Goal: Information Seeking & Learning: Learn about a topic

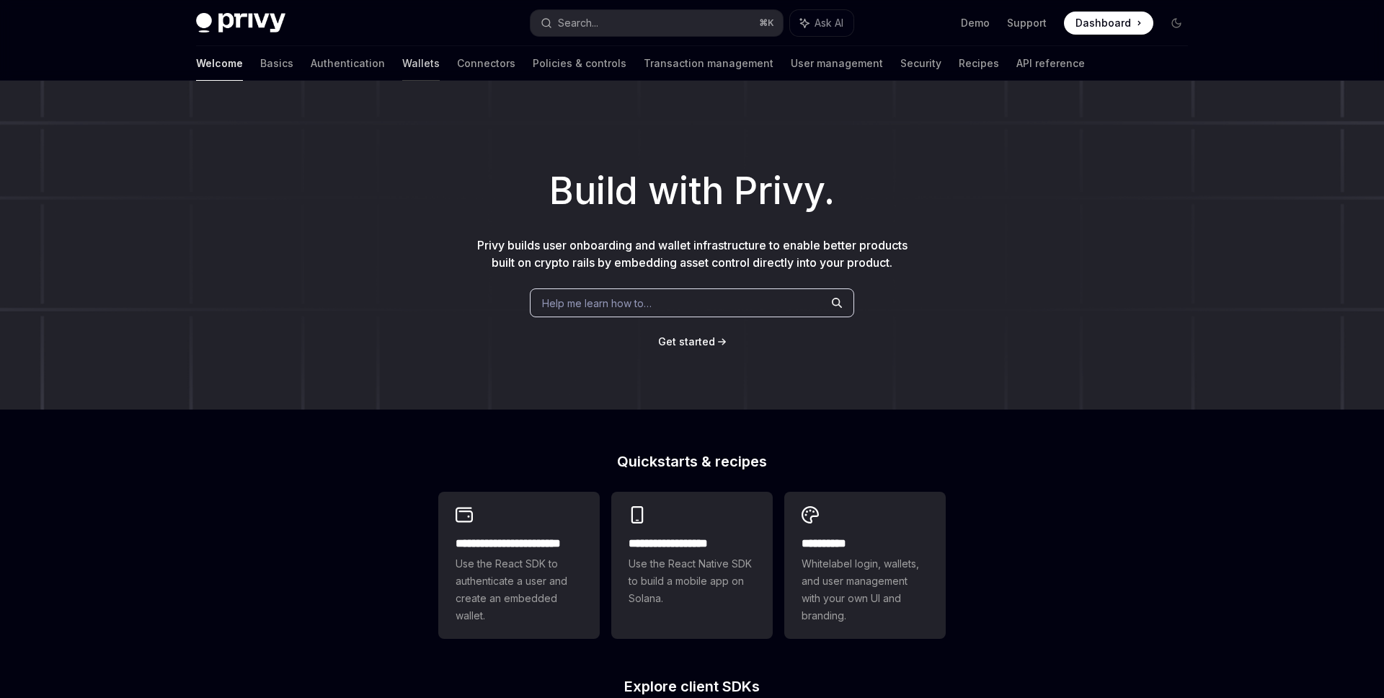
click at [402, 66] on link "Wallets" at bounding box center [420, 63] width 37 height 35
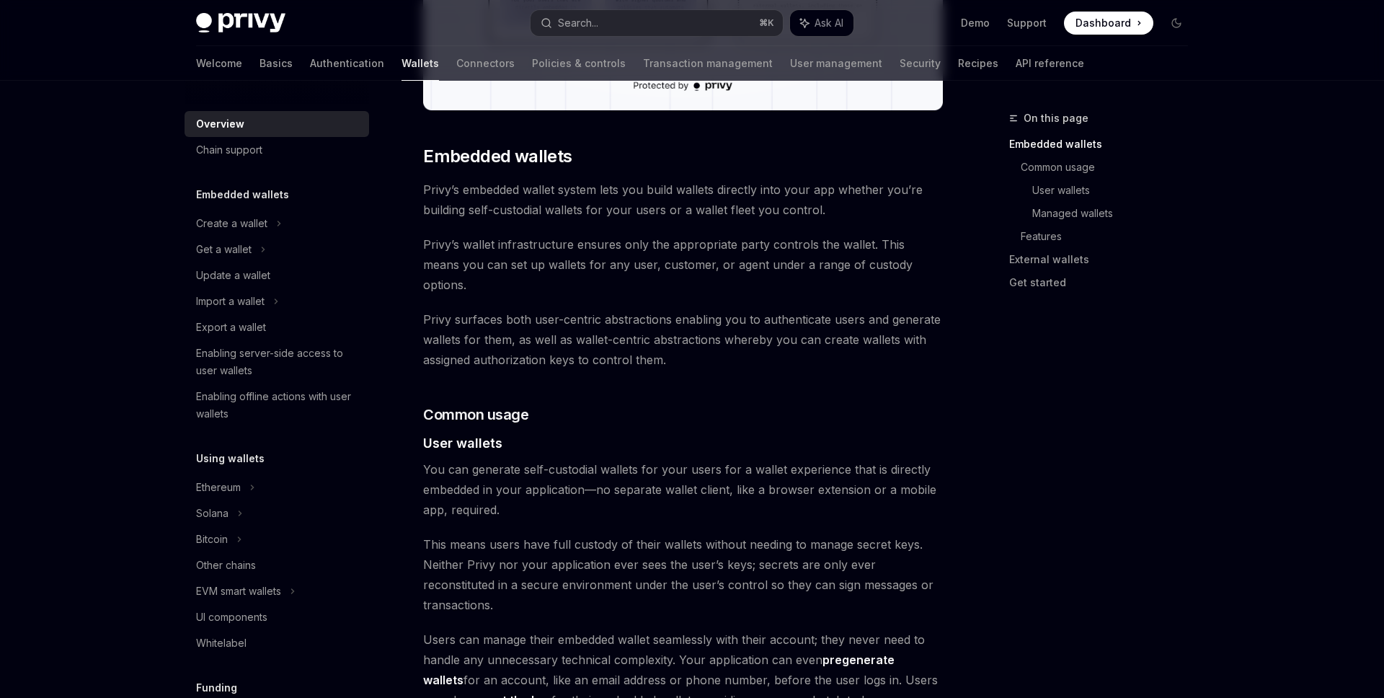
scroll to position [688, 0]
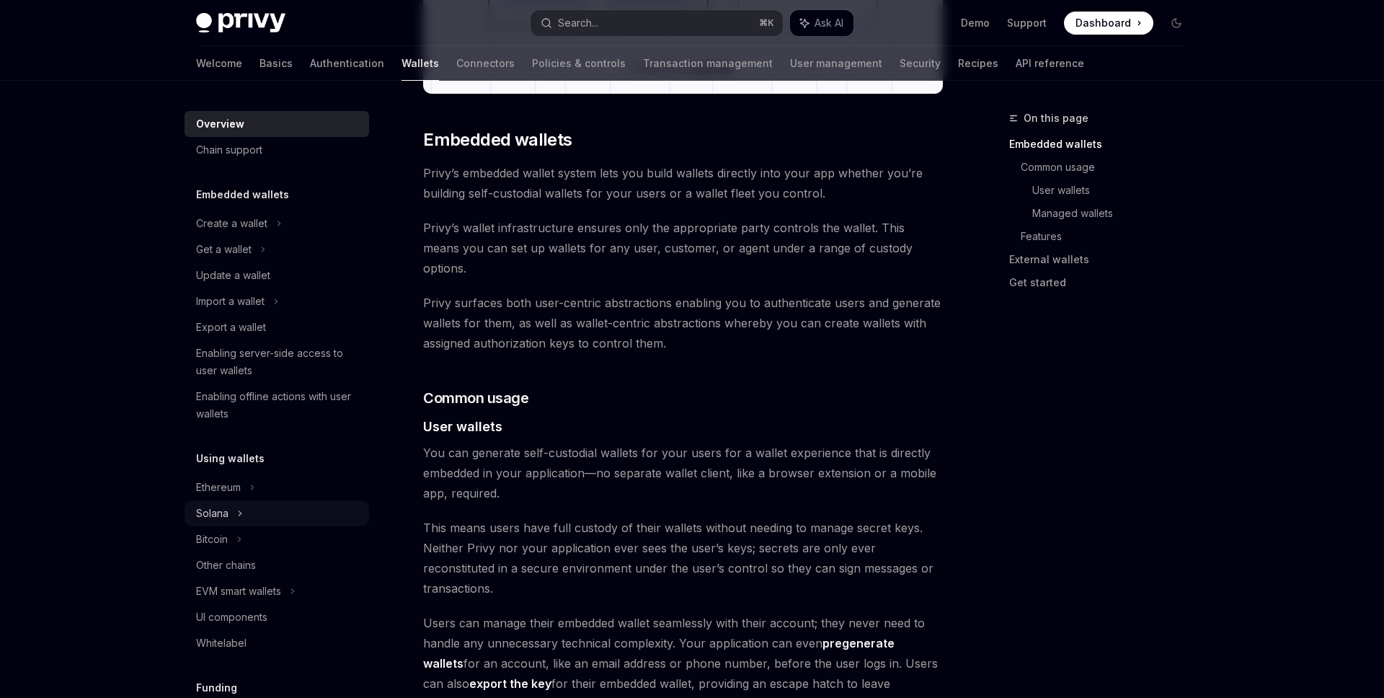
click at [262, 252] on icon at bounding box center [263, 249] width 2 height 4
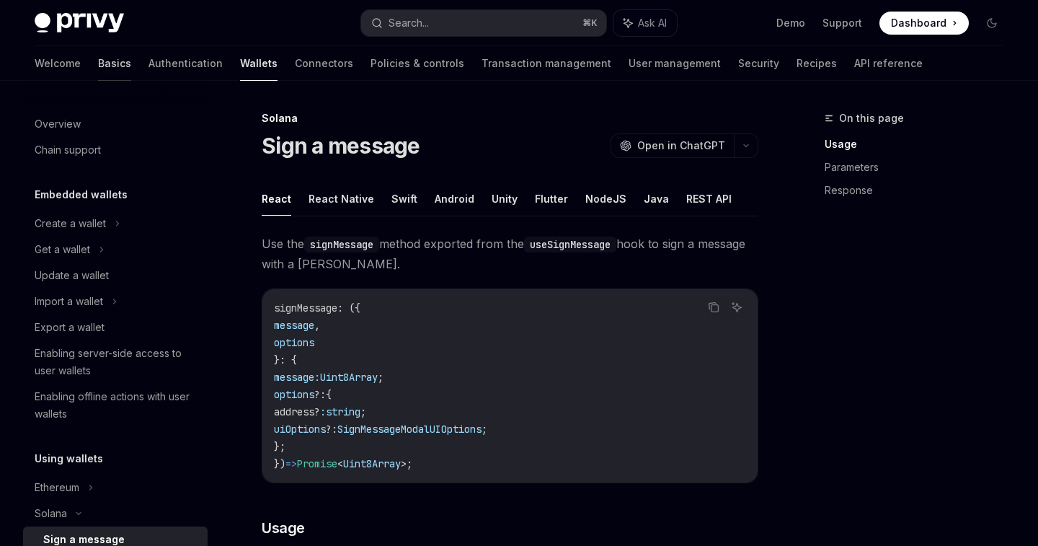
click at [98, 60] on link "Basics" at bounding box center [114, 63] width 33 height 35
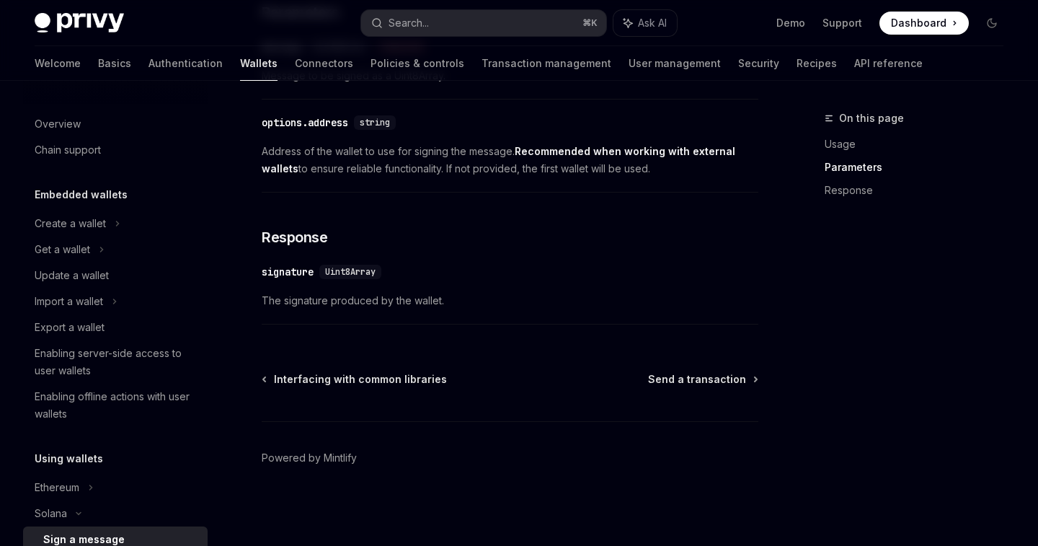
scroll to position [906, 0]
click at [671, 376] on span "Send a transaction" at bounding box center [697, 379] width 98 height 14
type textarea "*"
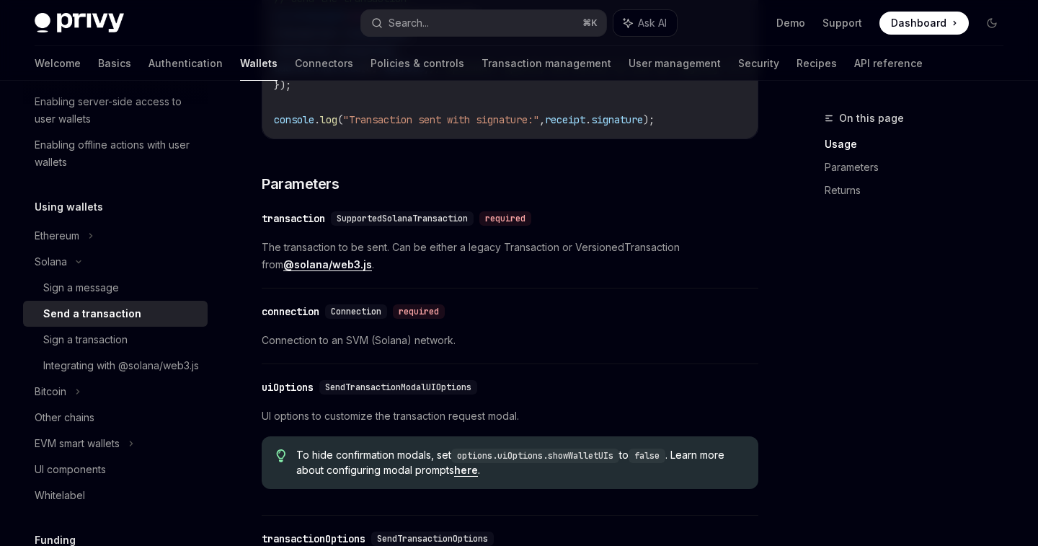
scroll to position [1769, 0]
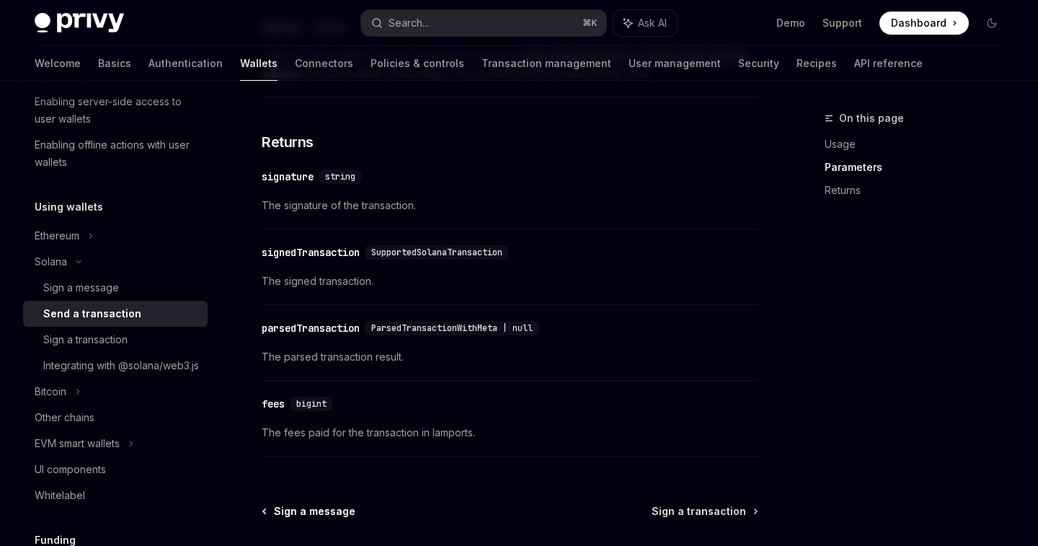
click at [302, 516] on span "Sign a message" at bounding box center [314, 511] width 81 height 14
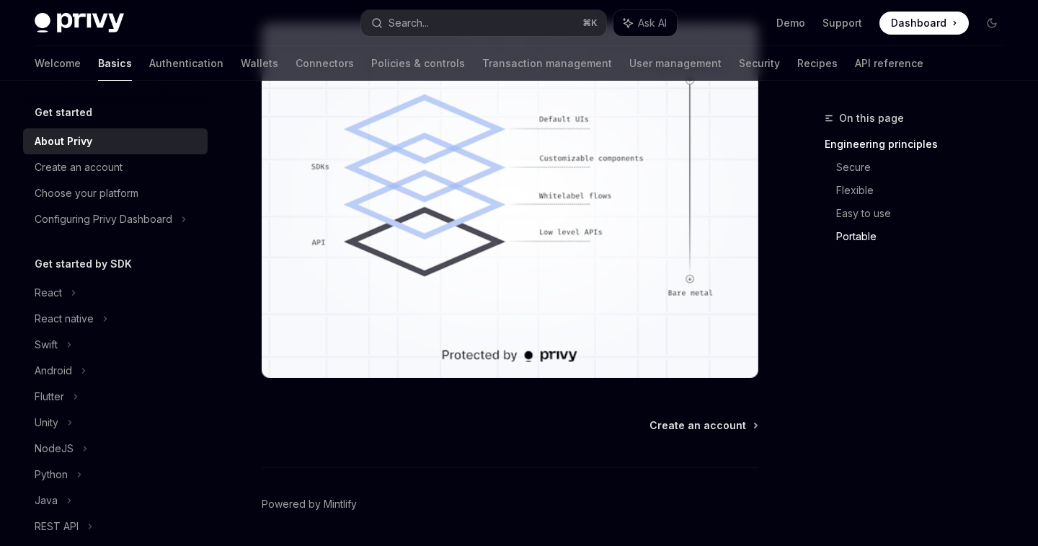
scroll to position [1344, 0]
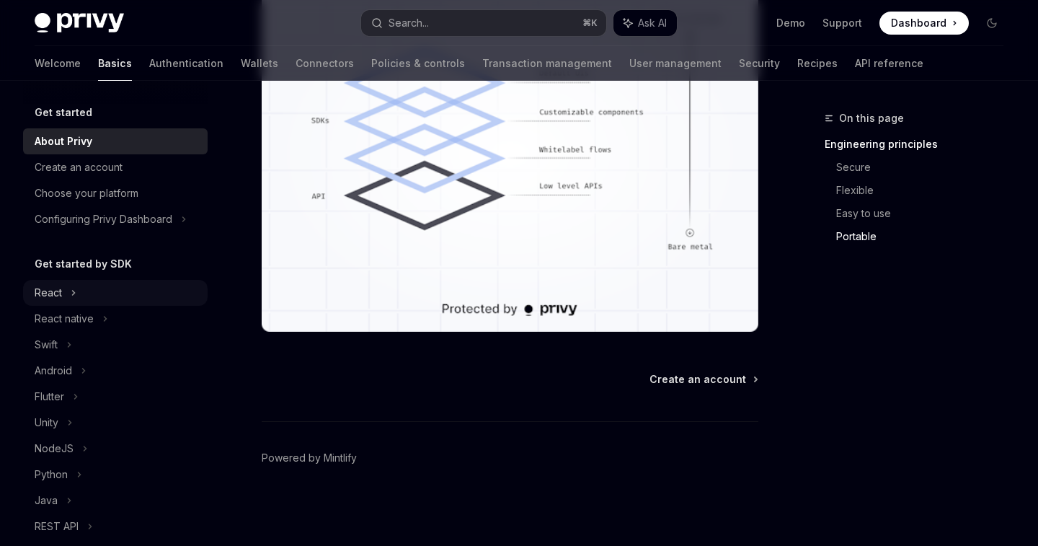
click at [56, 287] on div "React" at bounding box center [48, 292] width 27 height 17
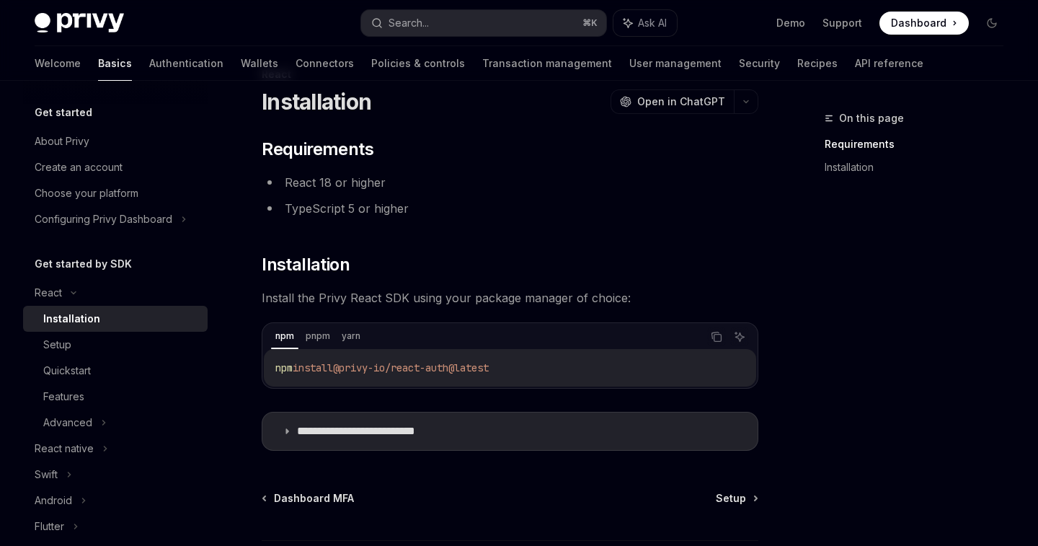
scroll to position [55, 0]
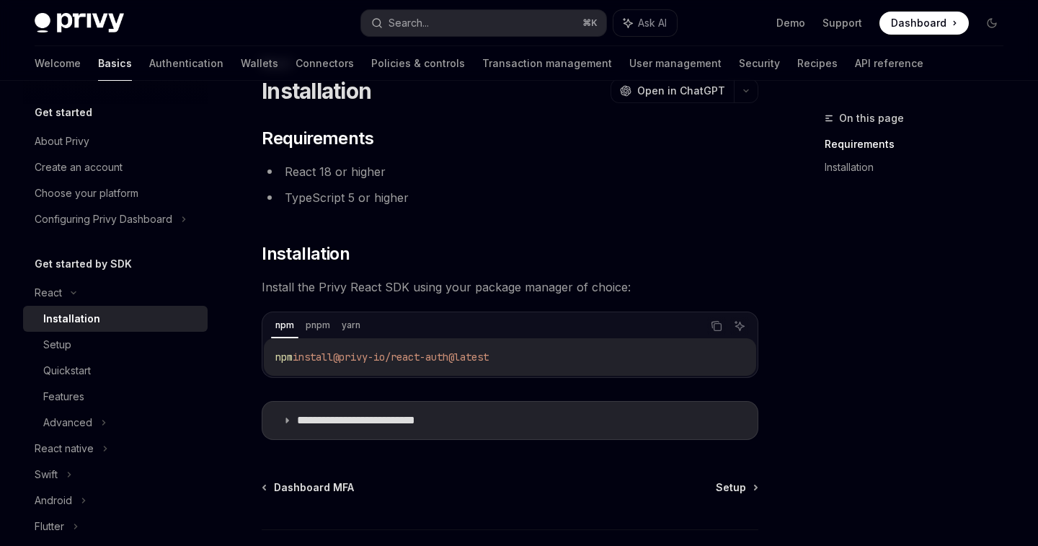
drag, startPoint x: 521, startPoint y: 361, endPoint x: 349, endPoint y: 355, distance: 172.4
click at [349, 355] on code "npm install @privy-io/react-auth@latest" at bounding box center [509, 356] width 469 height 17
copy span "@privy-io/react-auth@latest"
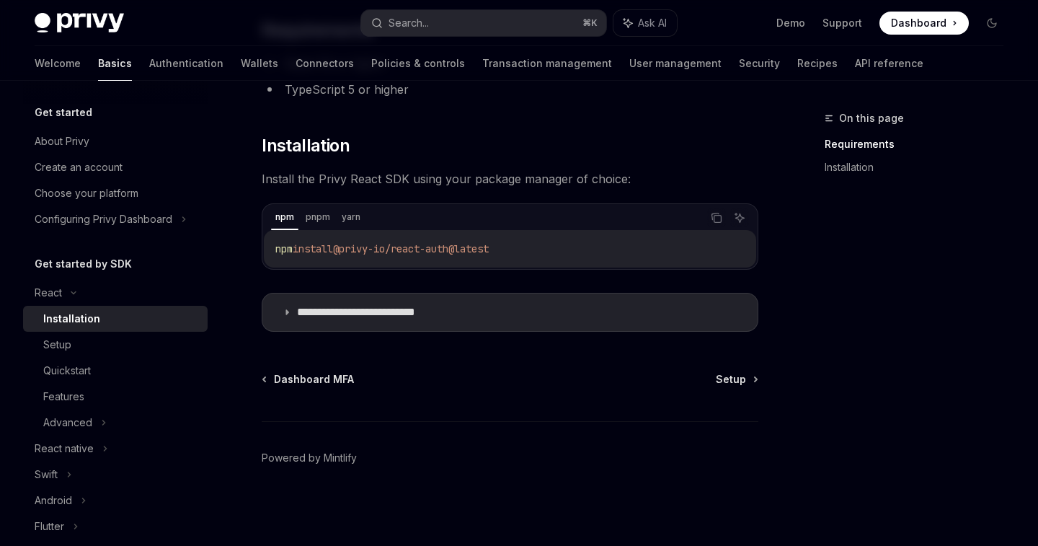
scroll to position [0, 0]
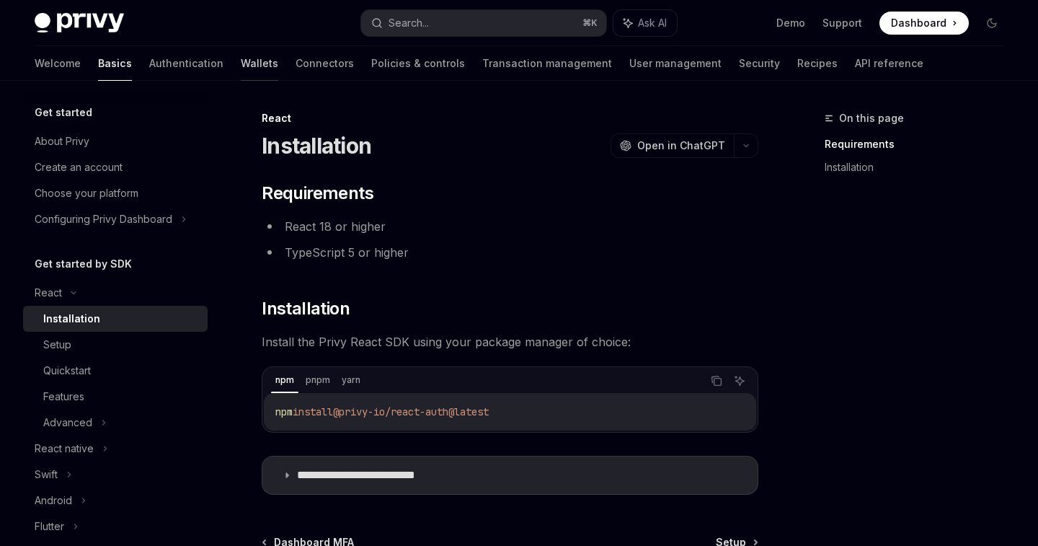
click at [241, 62] on link "Wallets" at bounding box center [259, 63] width 37 height 35
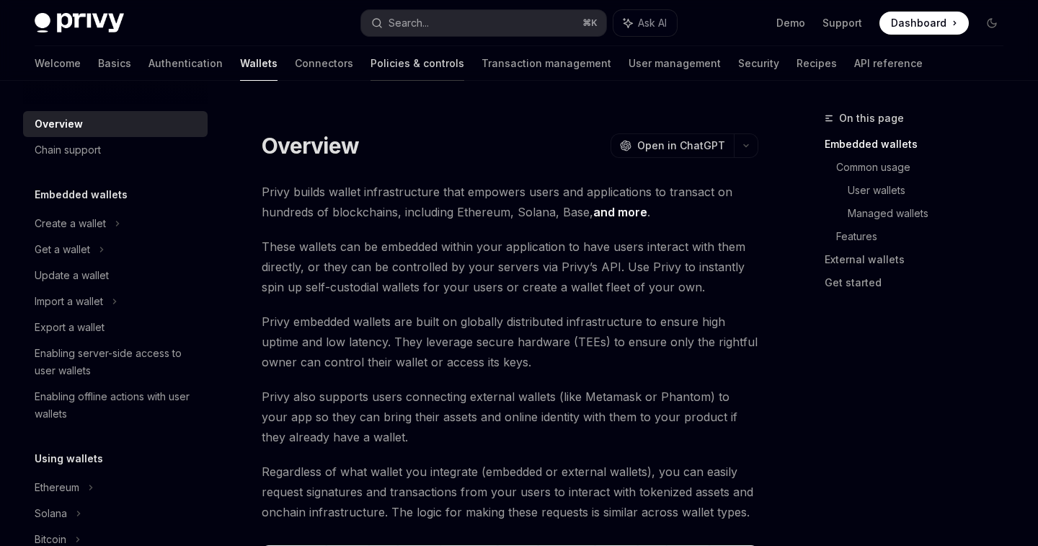
click at [371, 65] on link "Policies & controls" at bounding box center [418, 63] width 94 height 35
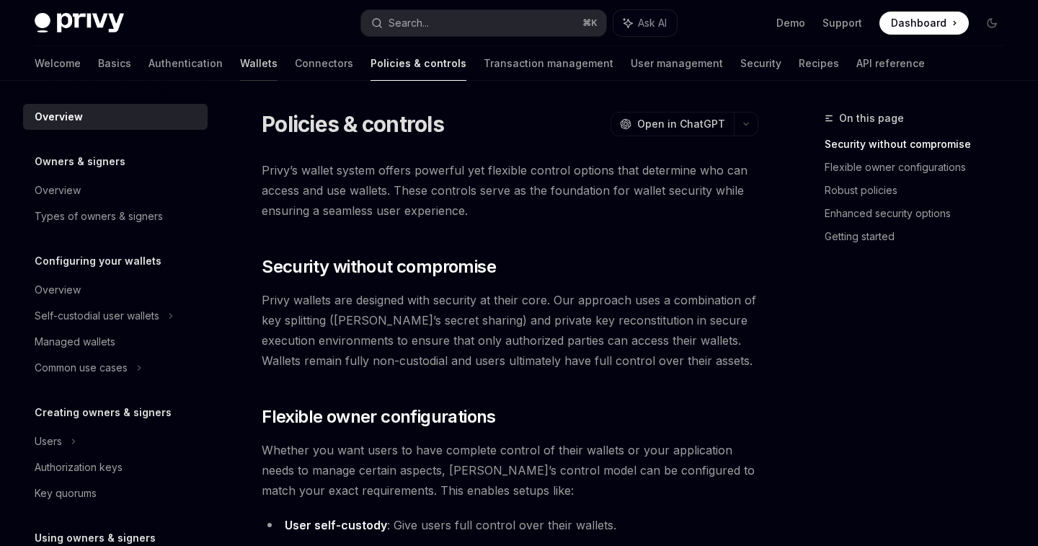
click at [240, 70] on link "Wallets" at bounding box center [258, 63] width 37 height 35
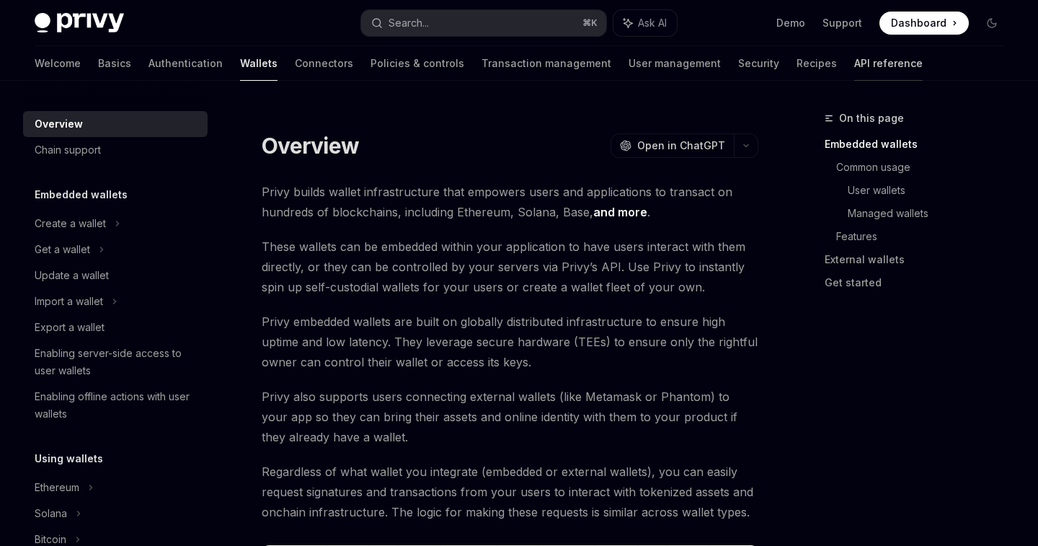
click at [854, 60] on link "API reference" at bounding box center [888, 63] width 68 height 35
type textarea "*"
